Goal: Task Accomplishment & Management: Use online tool/utility

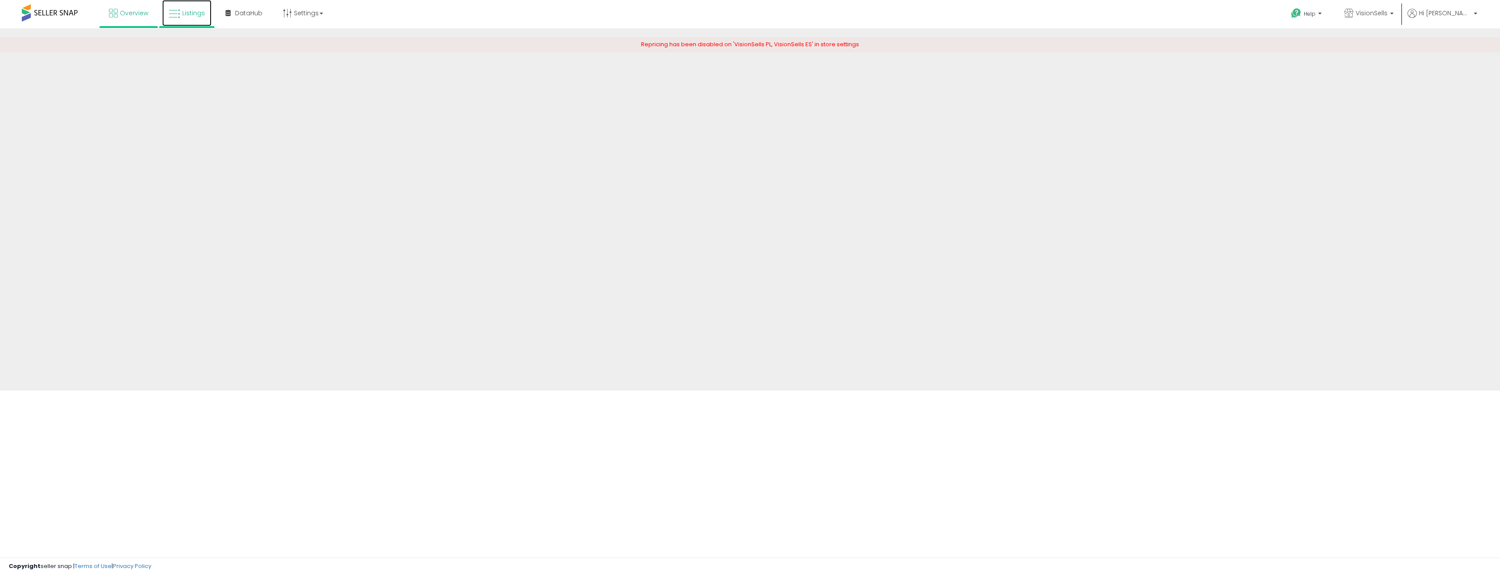
click at [181, 21] on link "Listings" at bounding box center [186, 13] width 49 height 26
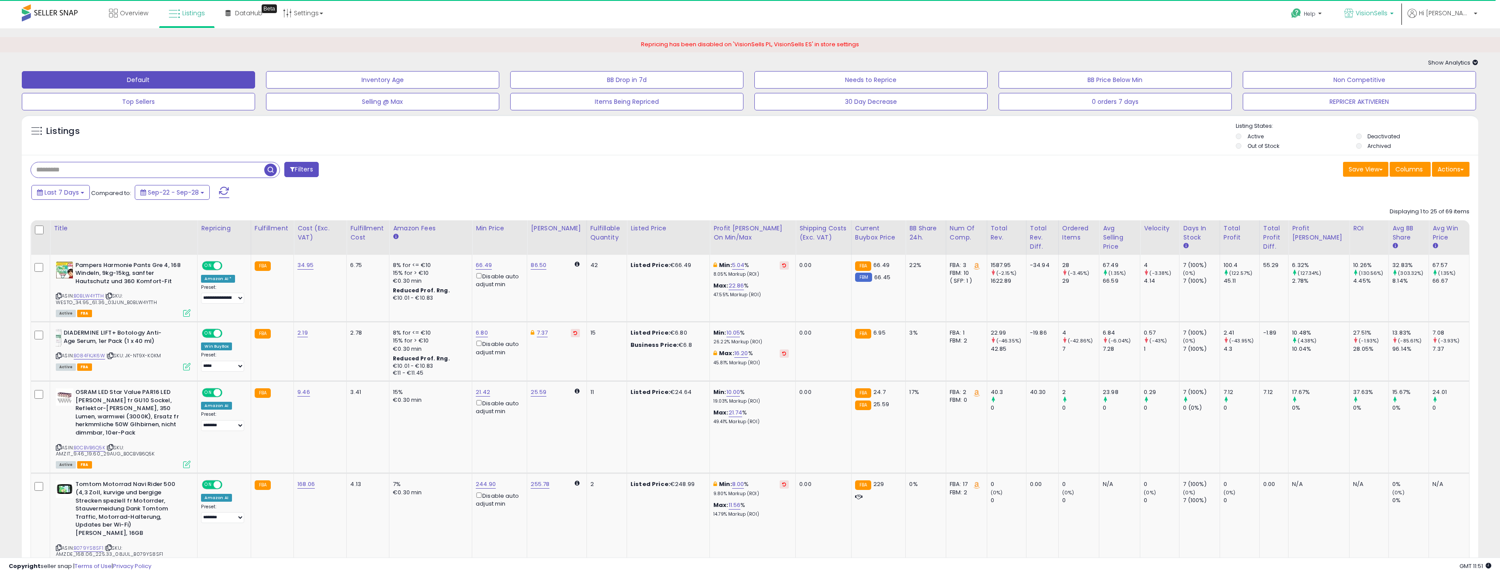
click at [1394, 17] on p "VisionSells" at bounding box center [1369, 14] width 49 height 11
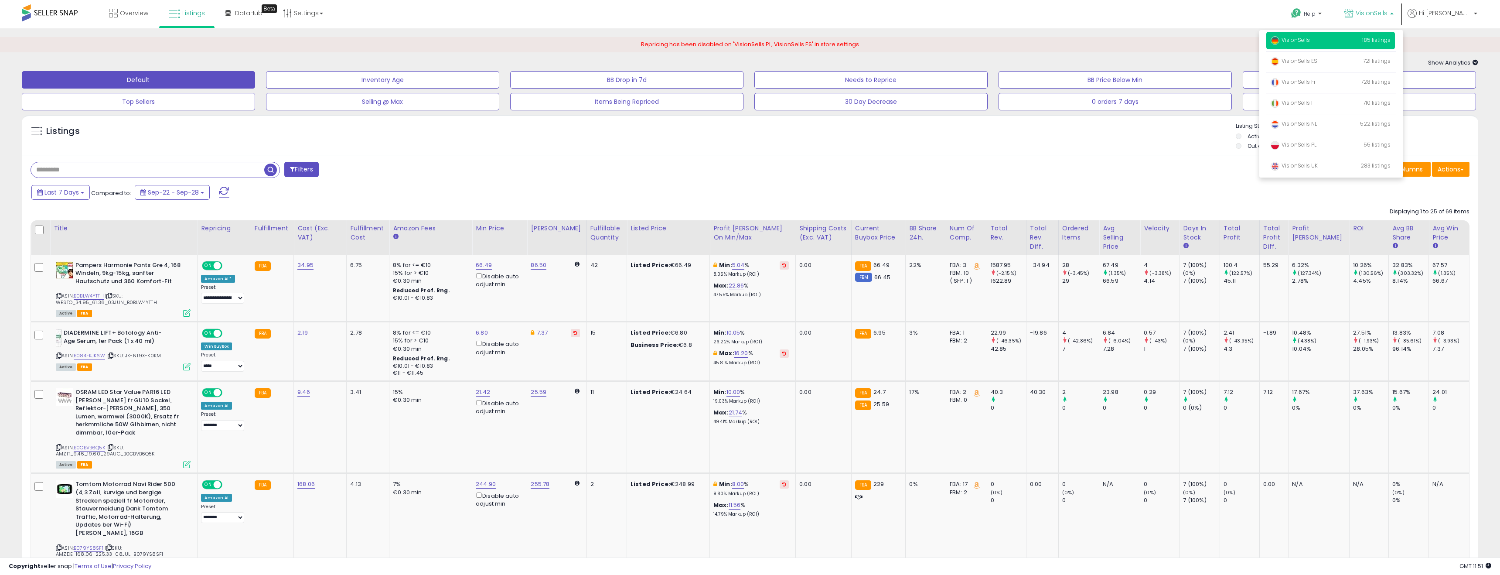
click at [1271, 41] on div "Repricing has been disabled on 'VisionSells PL, VisionSells ES' in store settin…" at bounding box center [750, 44] width 1500 height 15
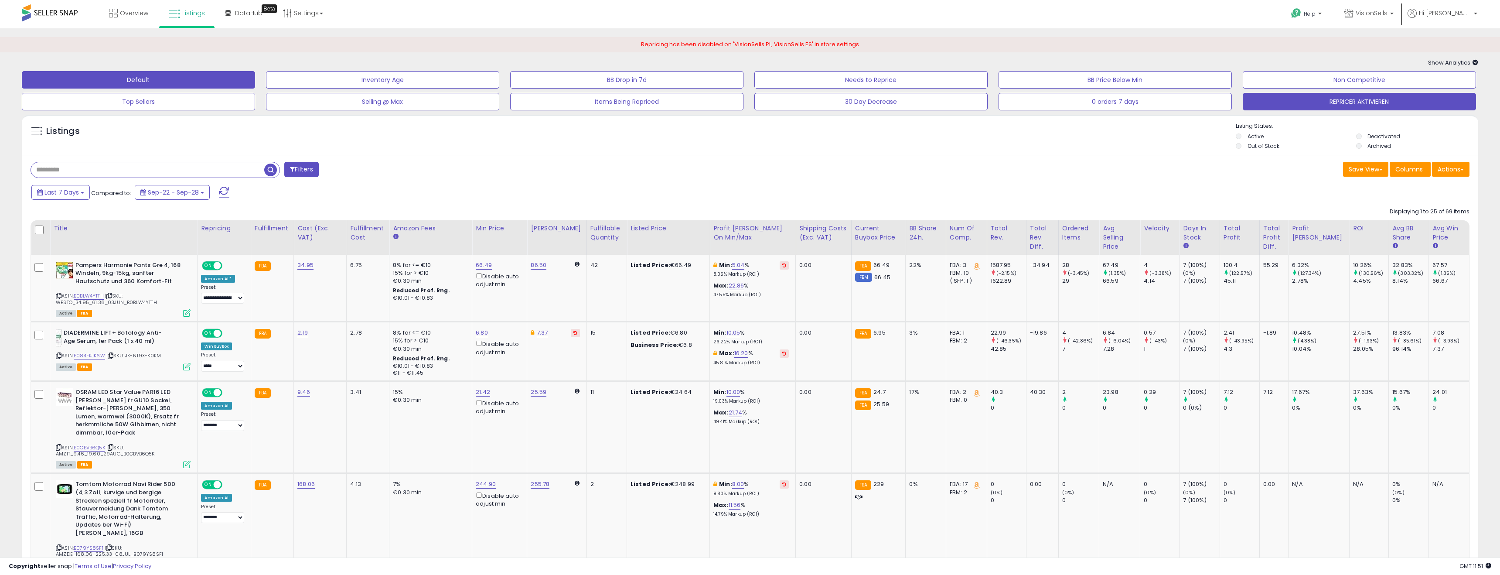
click at [1353, 108] on button "REPRICER AKTIVIEREN" at bounding box center [1359, 101] width 233 height 17
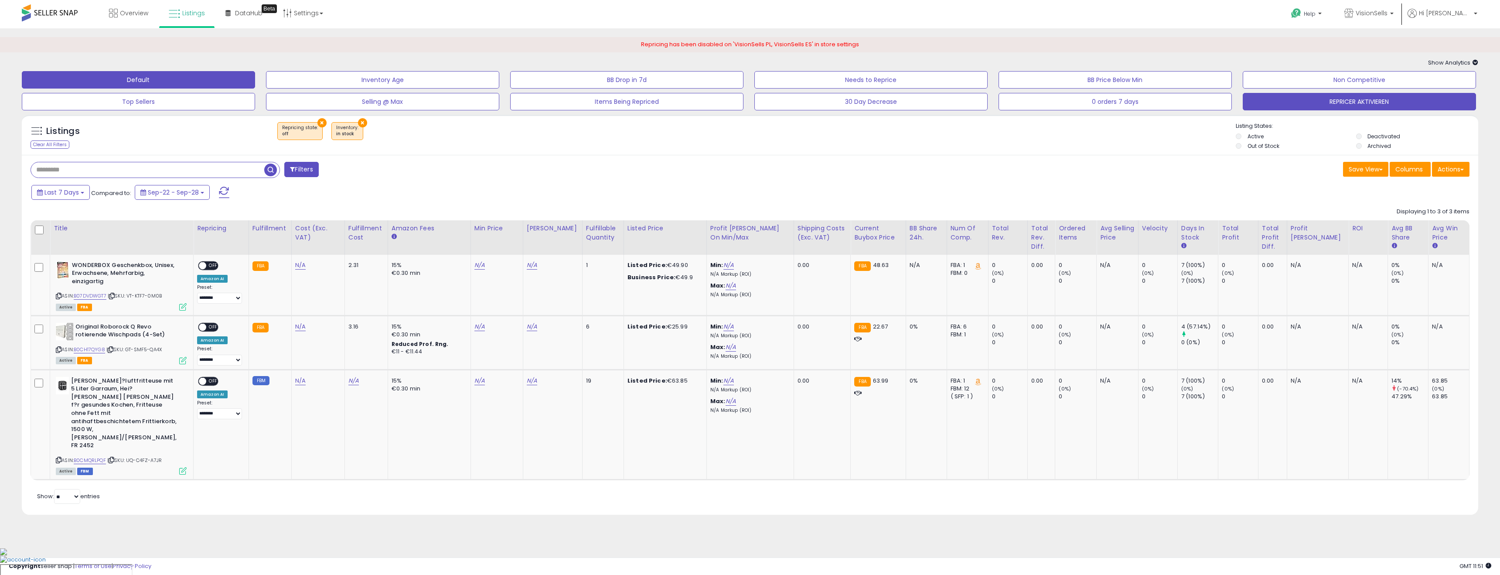
click at [226, 84] on button "Default" at bounding box center [138, 79] width 233 height 17
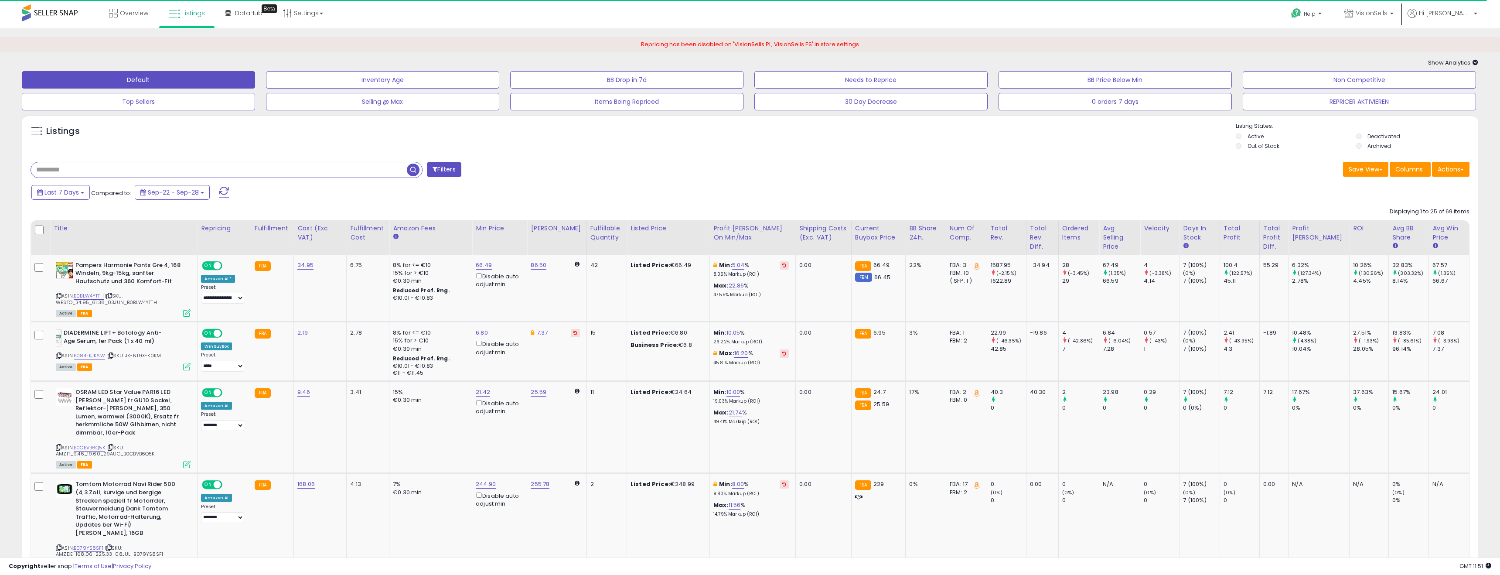
click at [185, 168] on input "text" at bounding box center [219, 169] width 376 height 15
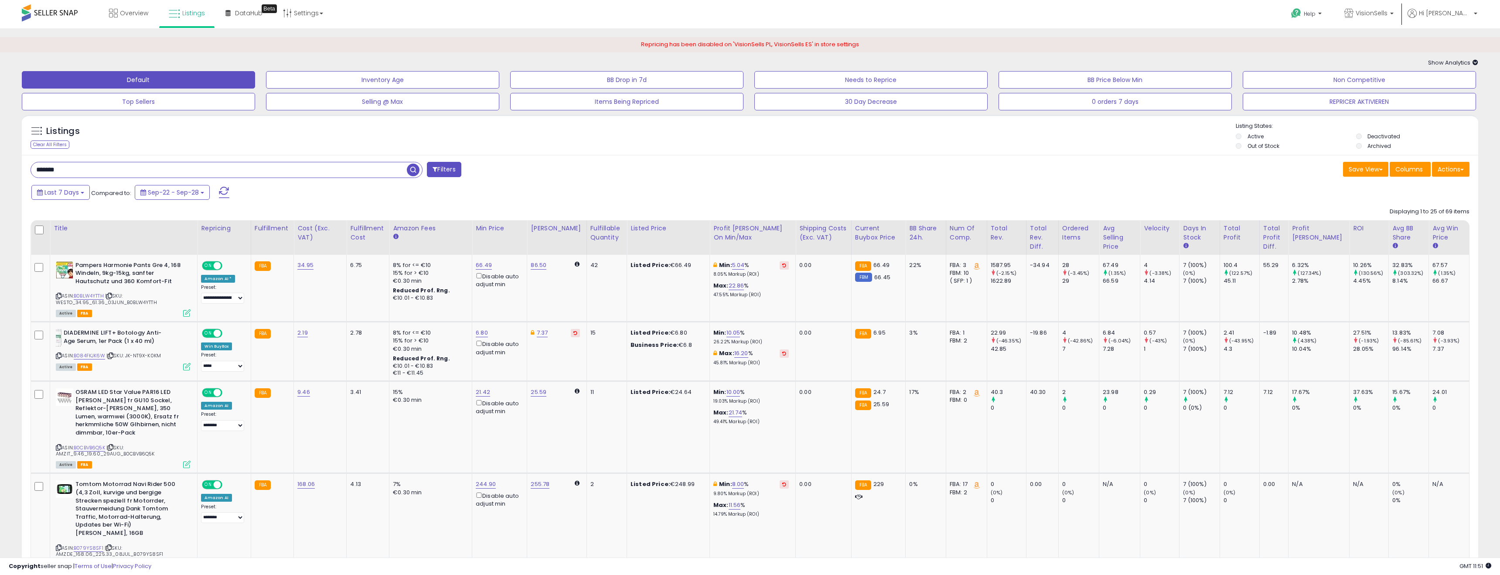
type input "*******"
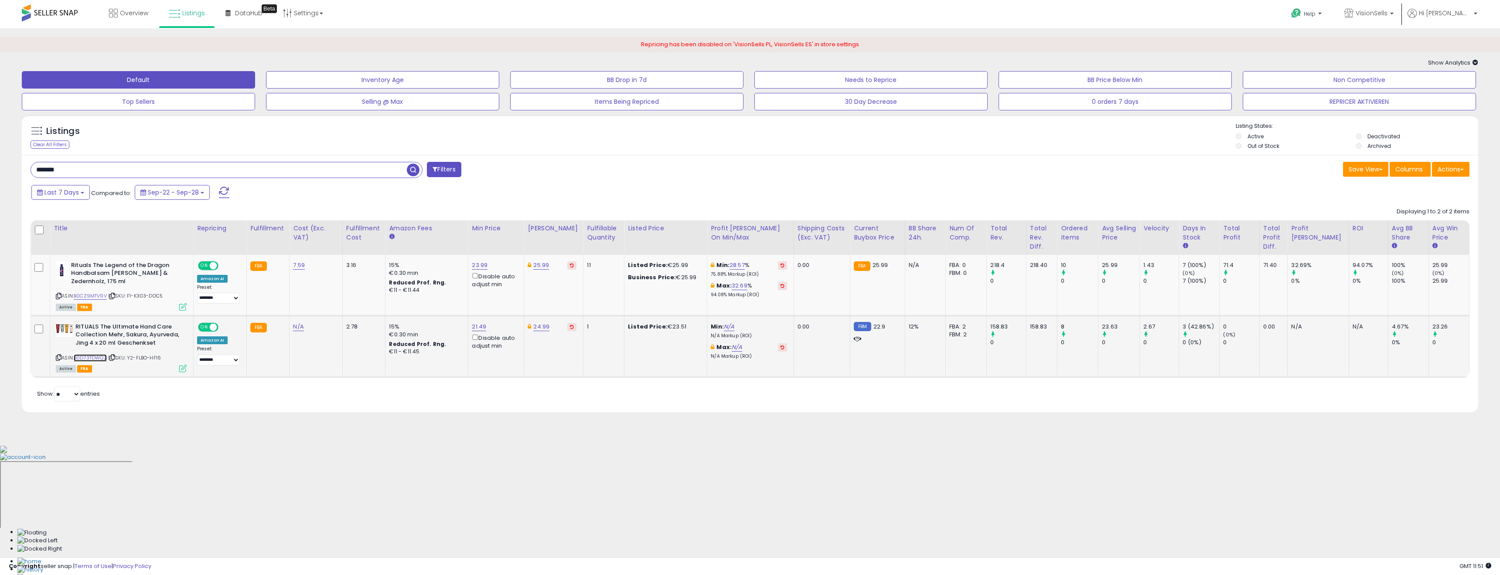
click at [101, 357] on link "B0D73TDWQZ" at bounding box center [90, 357] width 33 height 7
